Goal: Navigation & Orientation: Find specific page/section

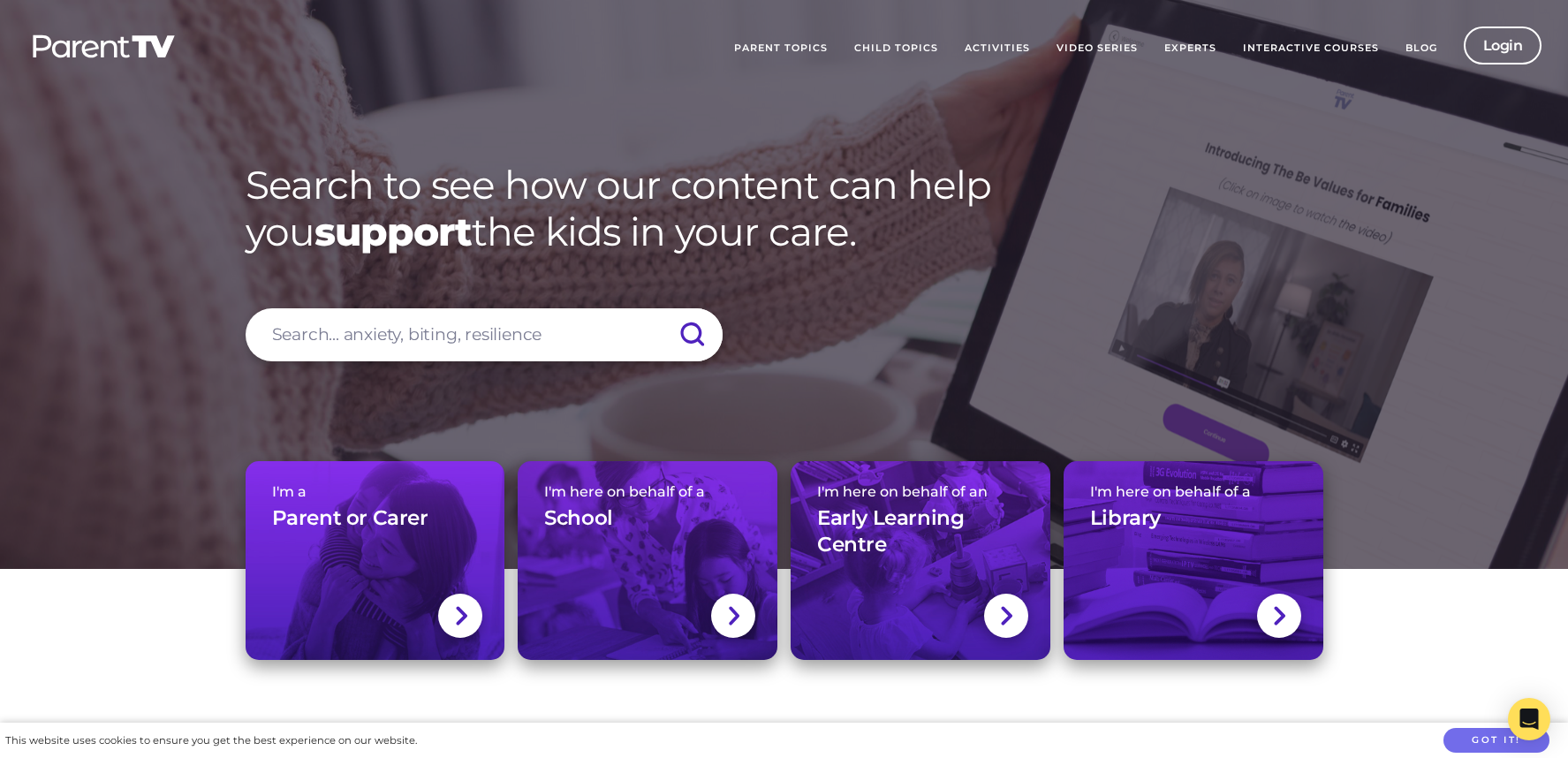
click at [136, 52] on img at bounding box center [104, 47] width 146 height 26
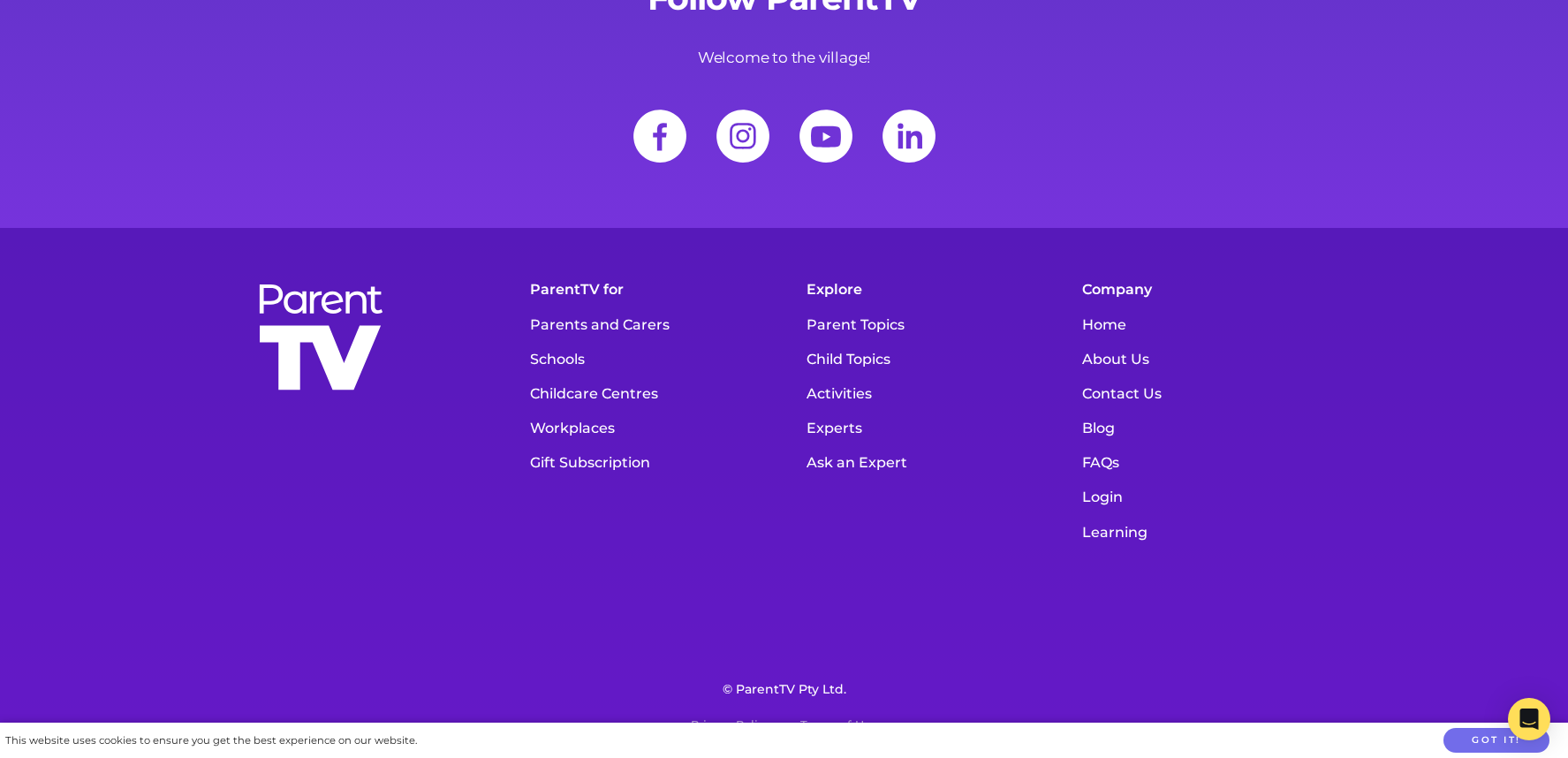
click at [1126, 362] on link "About Us" at bounding box center [1198, 360] width 250 height 35
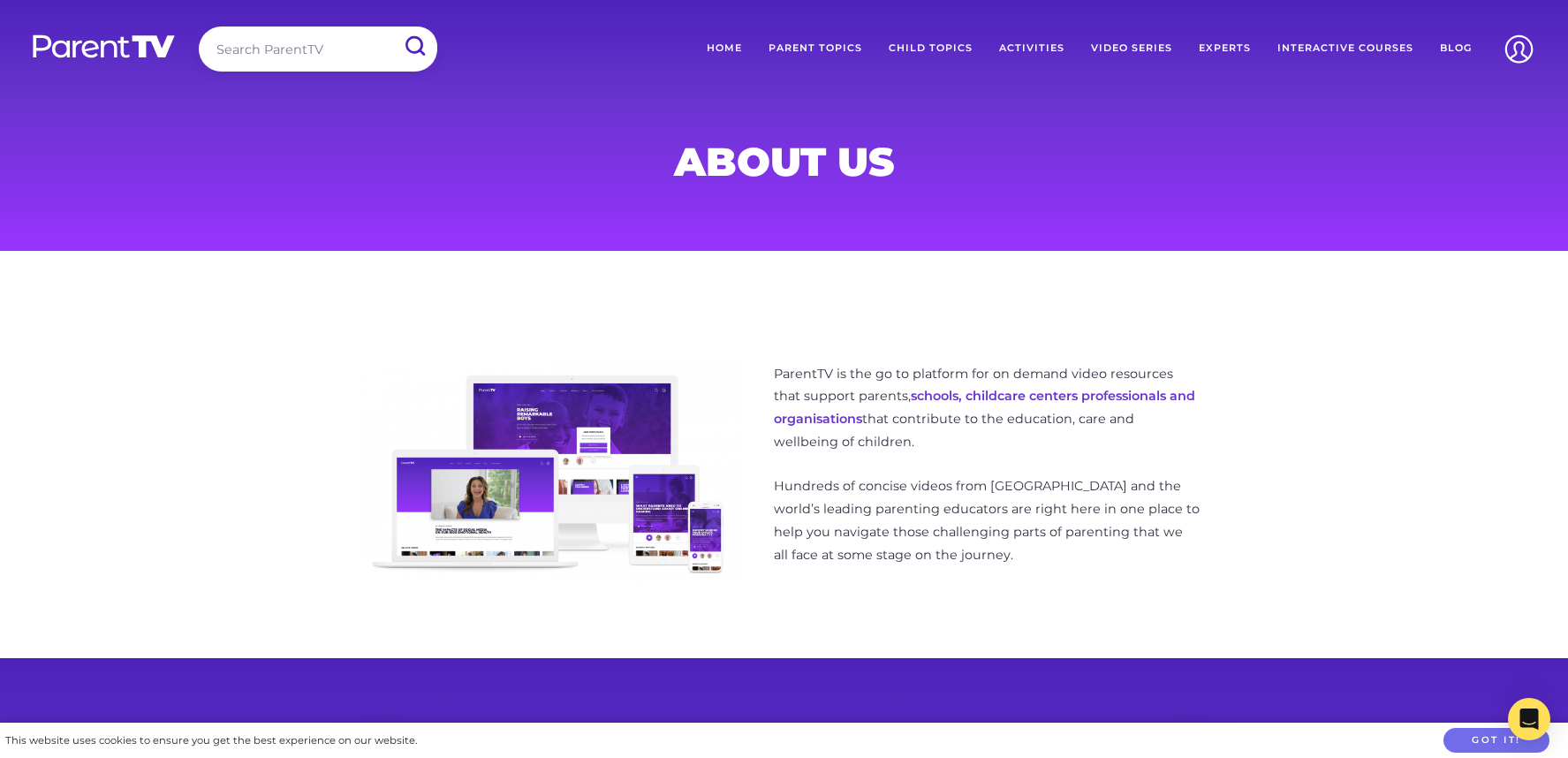
click at [725, 40] on link "Home" at bounding box center [724, 49] width 61 height 44
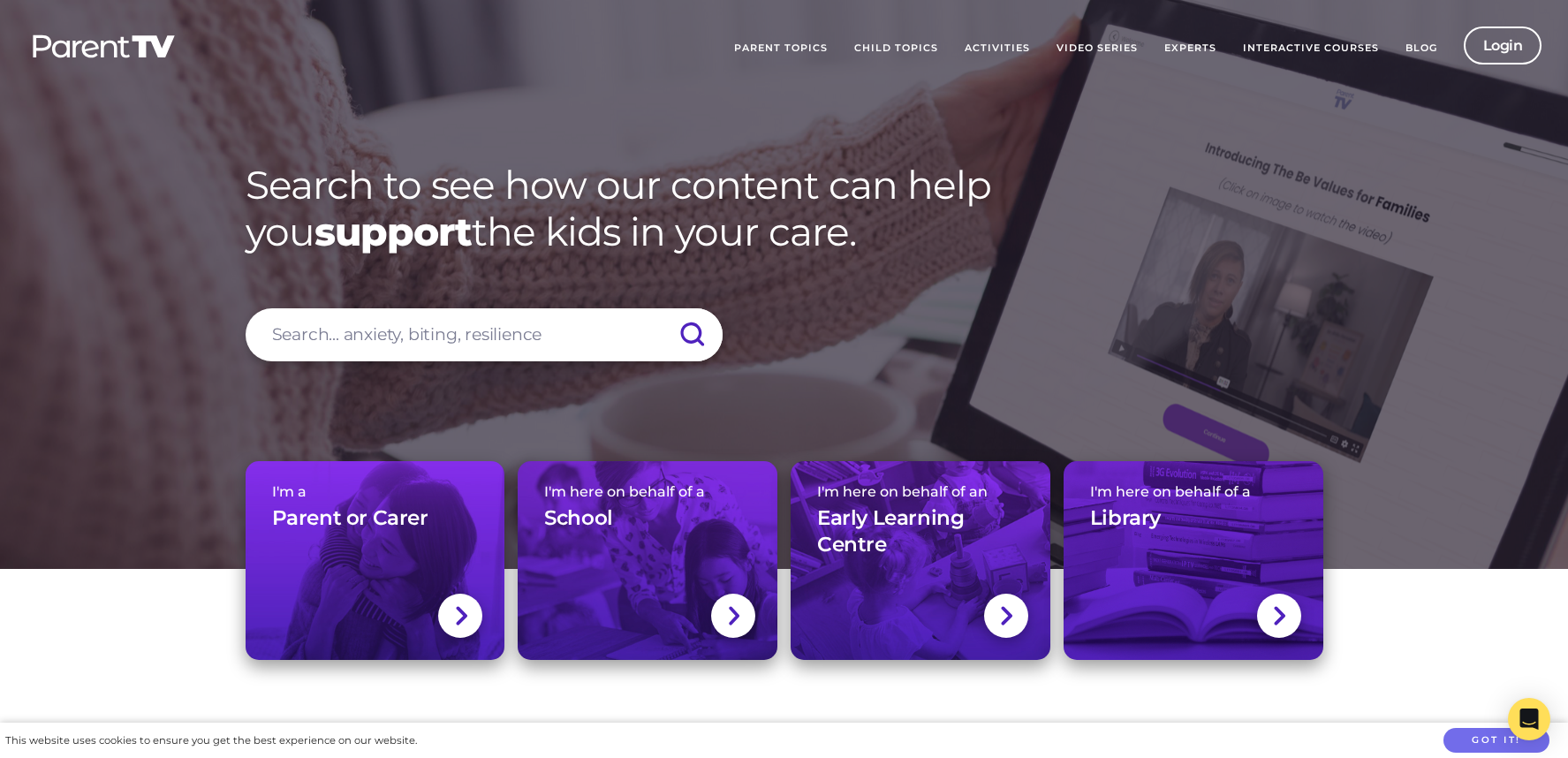
click at [1188, 46] on link "Experts" at bounding box center [1190, 49] width 79 height 44
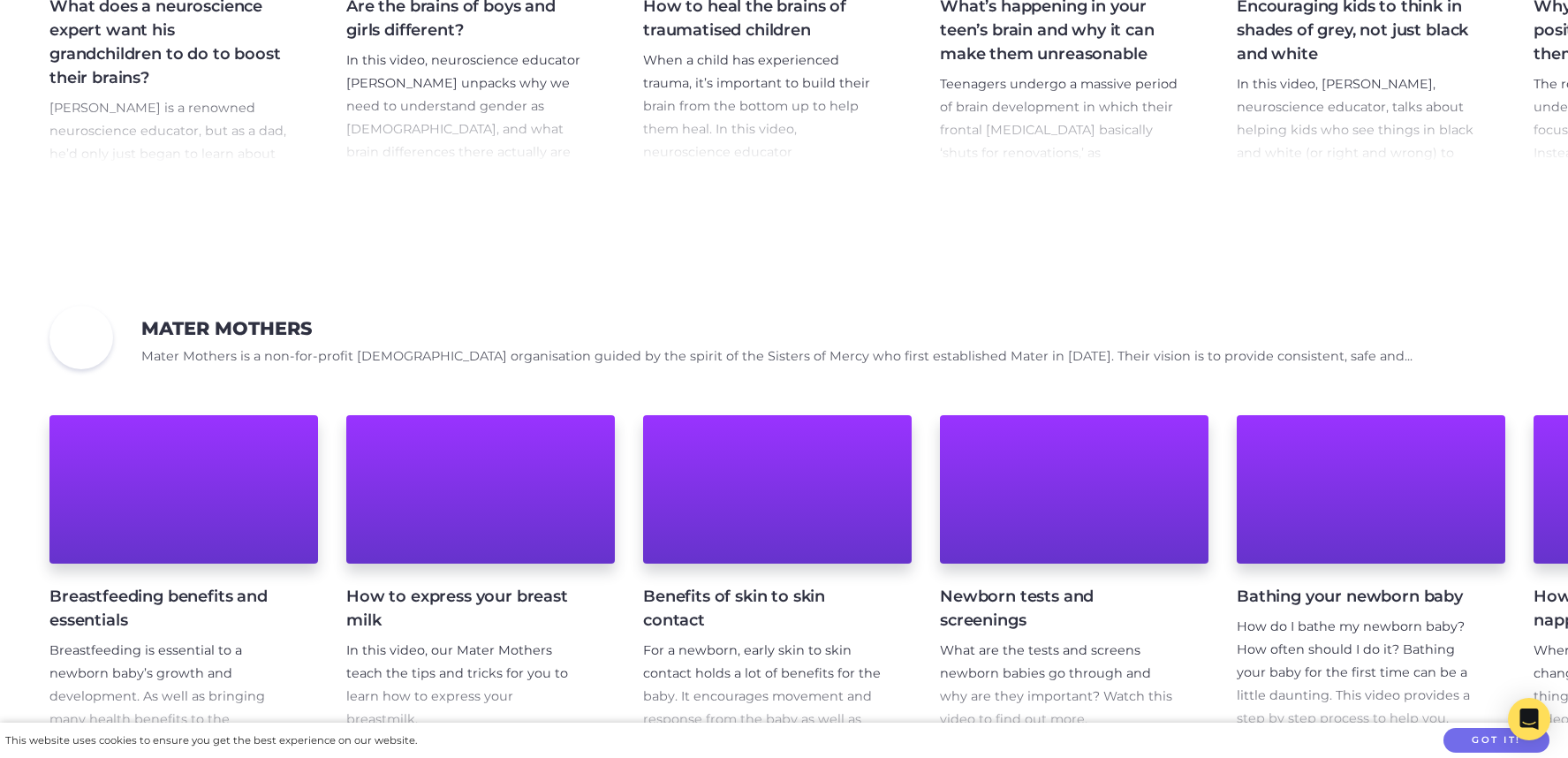
scroll to position [4838, 0]
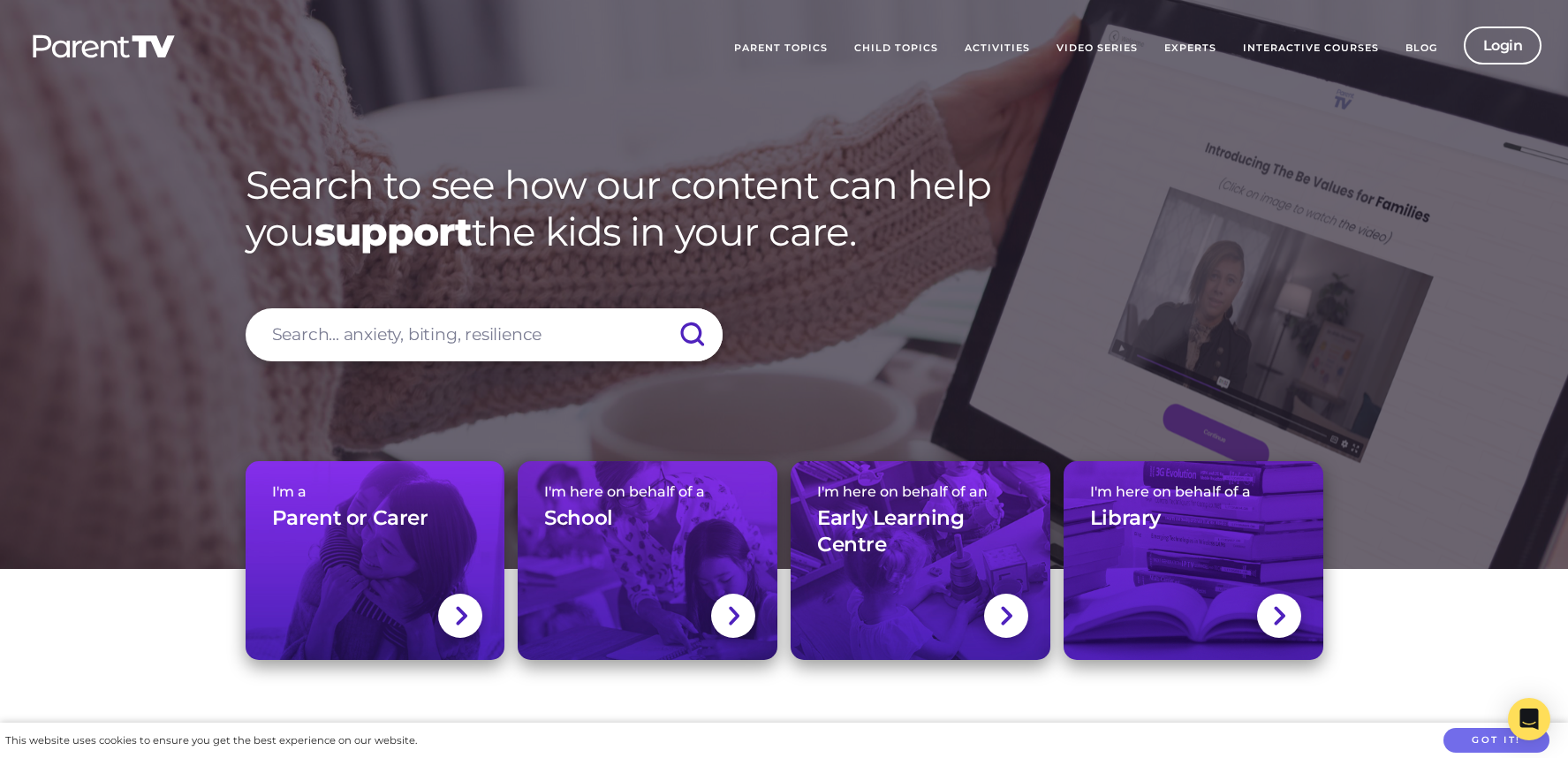
click at [1190, 48] on link "Experts" at bounding box center [1190, 49] width 79 height 44
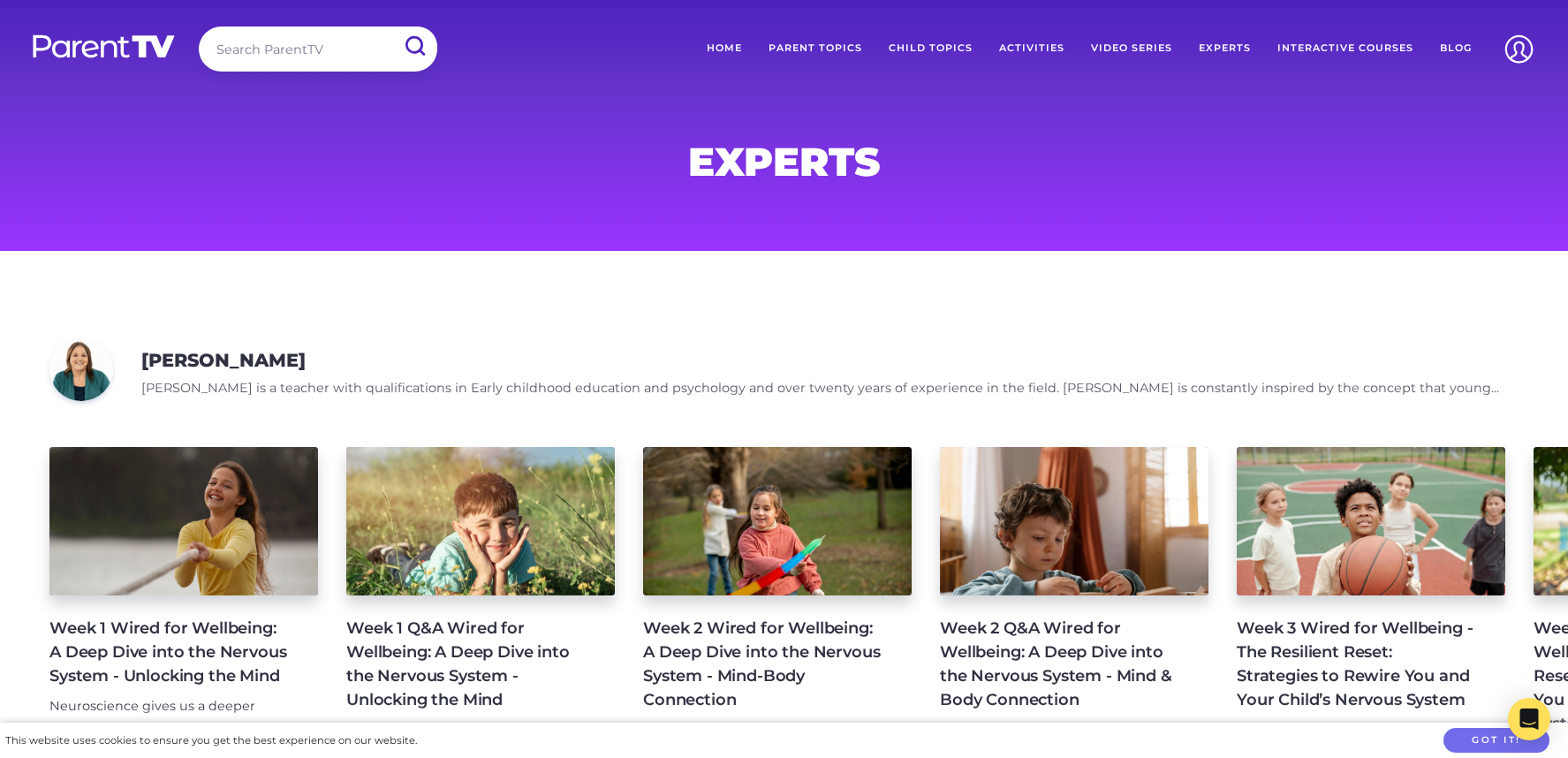
click at [134, 50] on img at bounding box center [104, 47] width 146 height 26
